Goal: Navigation & Orientation: Find specific page/section

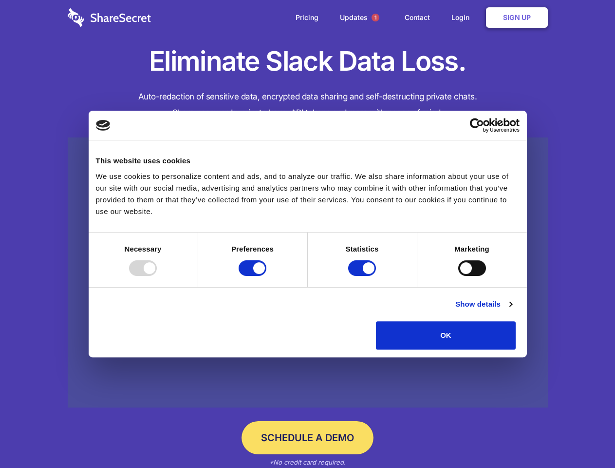
click at [157, 276] on div at bounding box center [143, 268] width 28 height 16
click at [266, 276] on input "Preferences" at bounding box center [253, 268] width 28 height 16
checkbox input "false"
click at [363, 276] on input "Statistics" at bounding box center [362, 268] width 28 height 16
checkbox input "false"
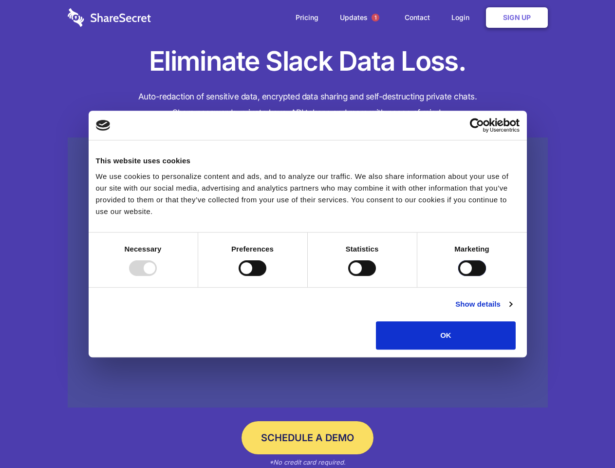
click at [458, 276] on input "Marketing" at bounding box center [472, 268] width 28 height 16
checkbox input "true"
click at [512, 310] on link "Show details" at bounding box center [483, 304] width 57 height 12
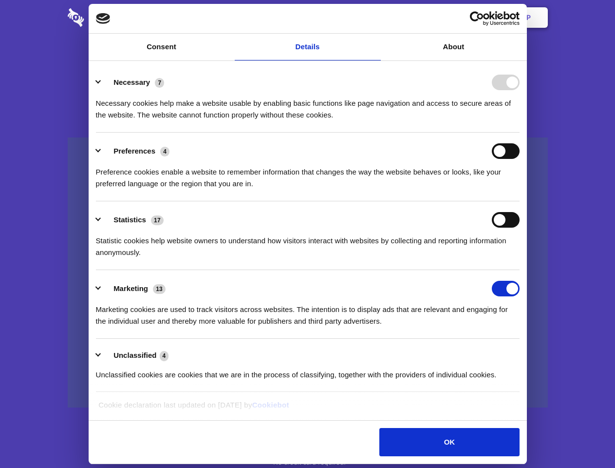
click at [520, 132] on li "Necessary 7 Necessary cookies help make a website usable by enabling basic func…" at bounding box center [308, 98] width 424 height 69
click at [375, 18] on span "1" at bounding box center [376, 18] width 8 height 8
